Goal: Information Seeking & Learning: Learn about a topic

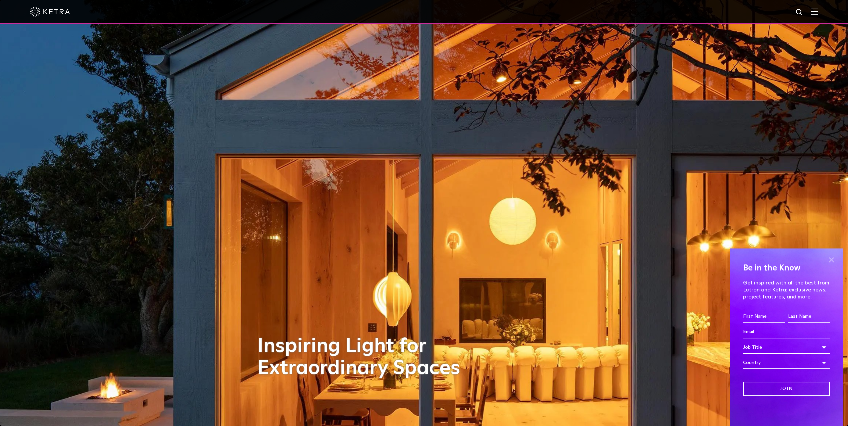
click at [830, 260] on span at bounding box center [831, 260] width 10 height 10
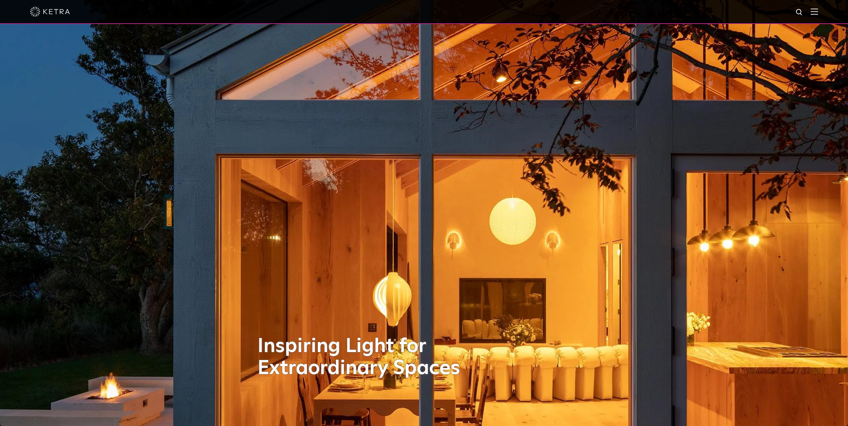
click at [818, 11] on img at bounding box center [813, 11] width 7 height 6
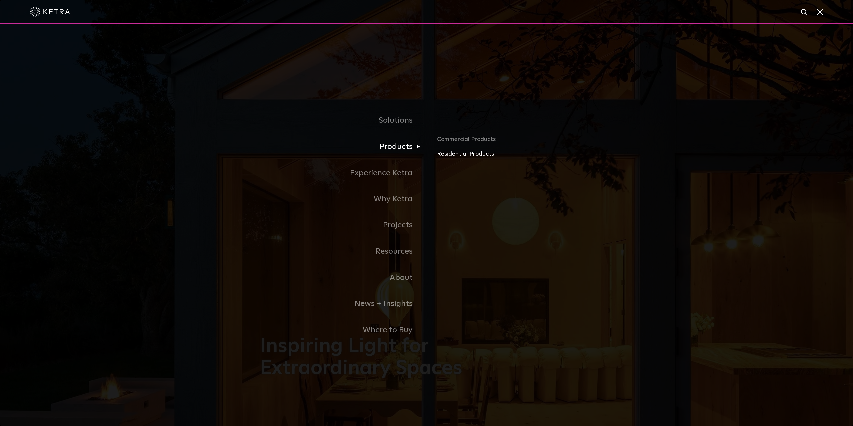
click at [457, 155] on link "Residential Products" at bounding box center [515, 154] width 156 height 10
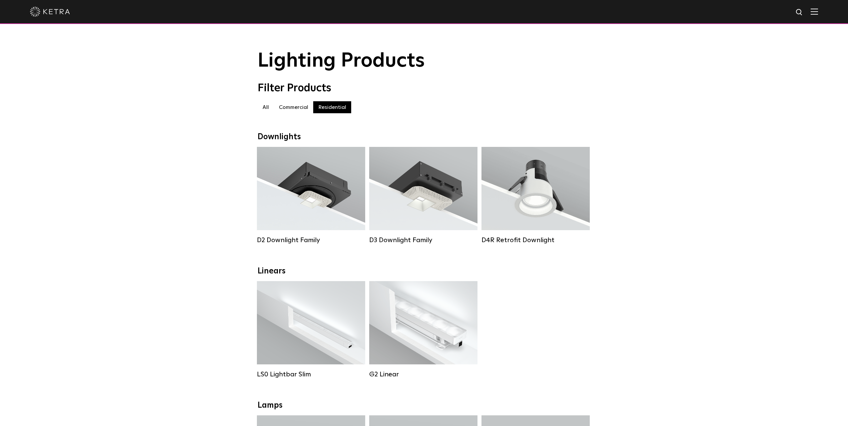
click at [288, 106] on label "Commercial" at bounding box center [293, 107] width 39 height 12
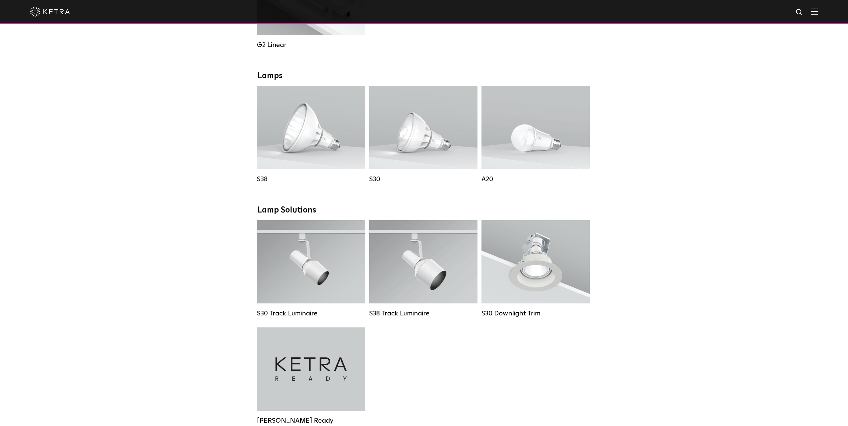
scroll to position [444, 0]
